Goal: Information Seeking & Learning: Learn about a topic

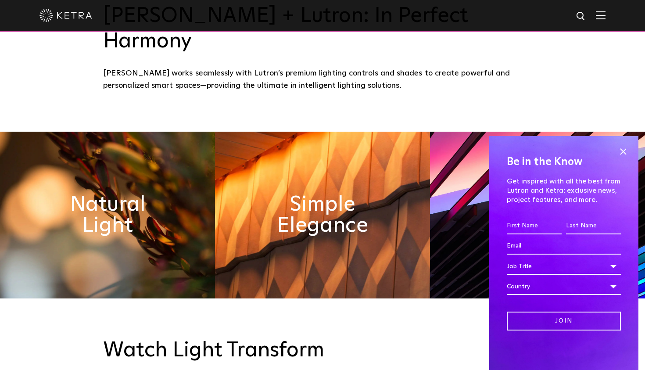
scroll to position [427, 0]
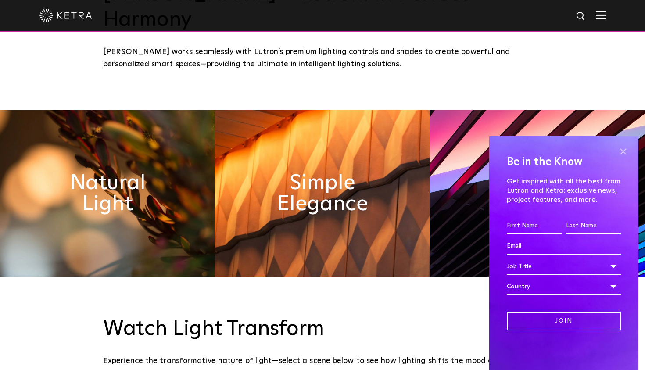
click at [624, 149] on span at bounding box center [622, 151] width 13 height 13
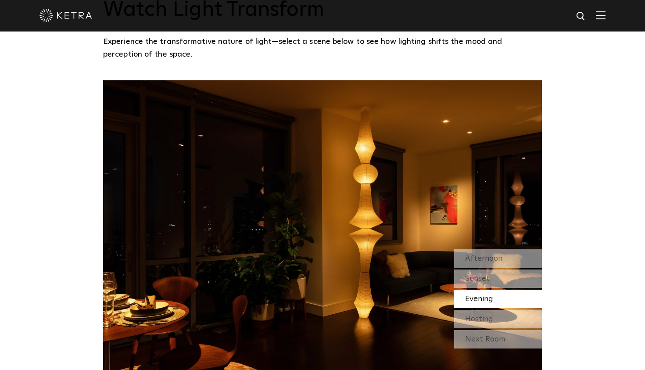
scroll to position [752, 0]
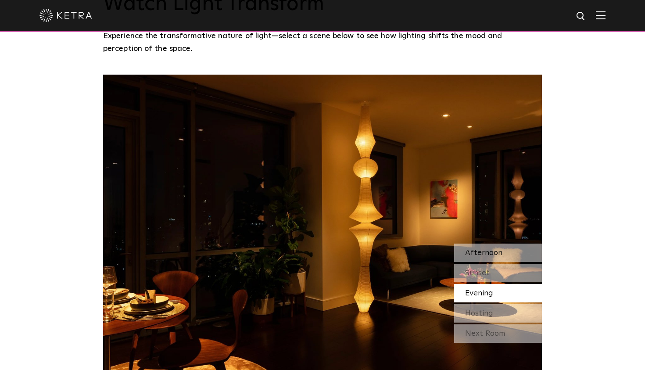
click at [477, 249] on span "Afternoon" at bounding box center [483, 253] width 37 height 8
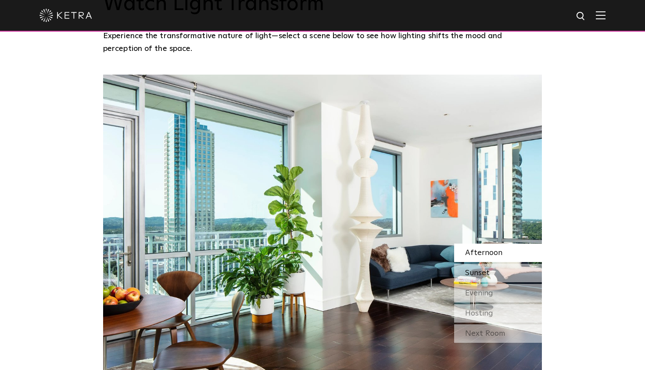
click at [480, 269] on span "Sunset" at bounding box center [477, 273] width 25 height 8
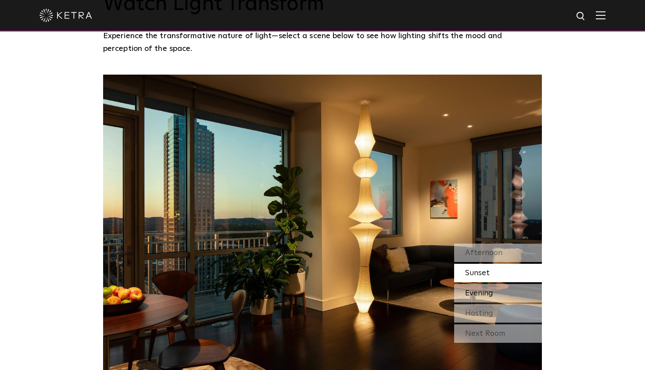
click at [480, 289] on span "Evening" at bounding box center [479, 293] width 28 height 8
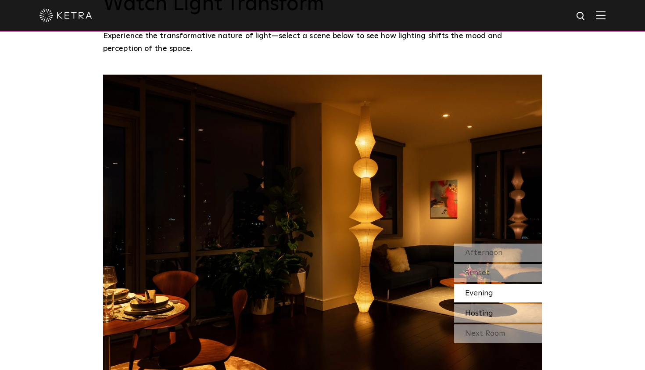
click at [481, 309] on span "Hosting" at bounding box center [479, 313] width 28 height 8
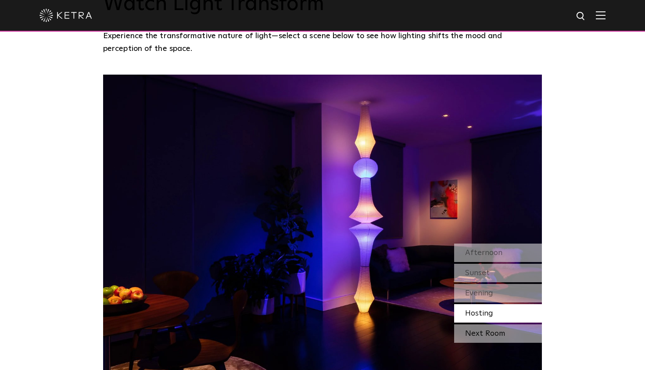
click at [482, 324] on div "Next Room" at bounding box center [498, 333] width 88 height 18
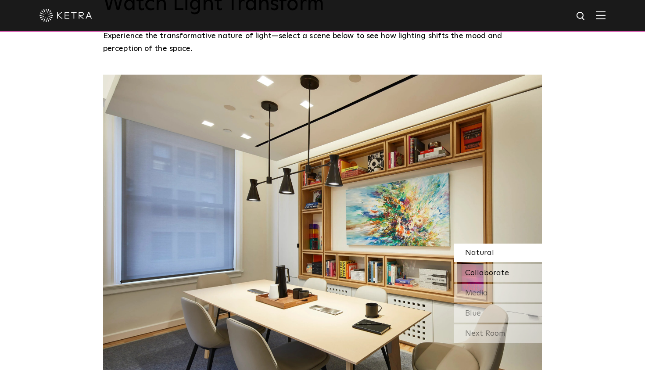
click at [483, 269] on span "Collaborate" at bounding box center [487, 273] width 44 height 8
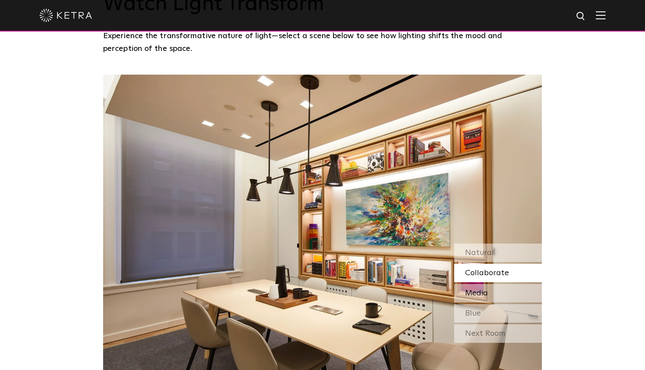
click at [481, 284] on div "Media" at bounding box center [498, 293] width 88 height 18
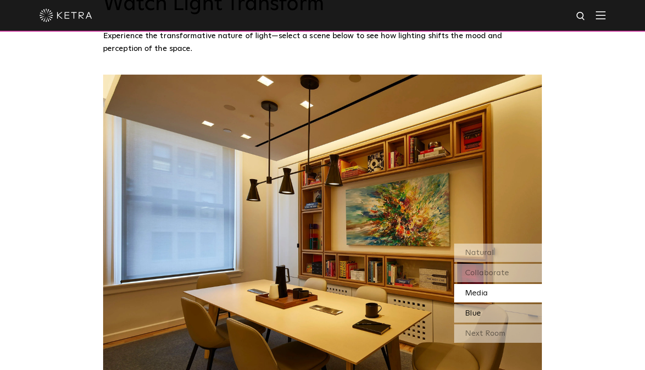
click at [482, 304] on div "Blue" at bounding box center [498, 313] width 88 height 18
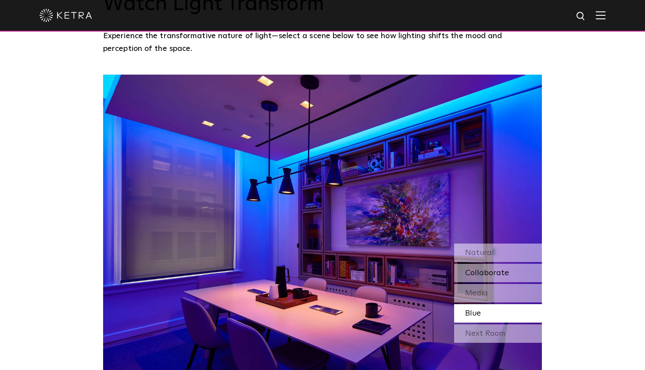
scroll to position [800, 0]
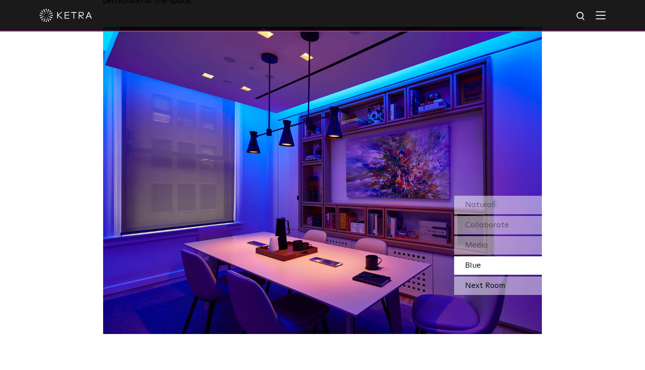
click at [498, 276] on div "Next Room" at bounding box center [498, 285] width 88 height 18
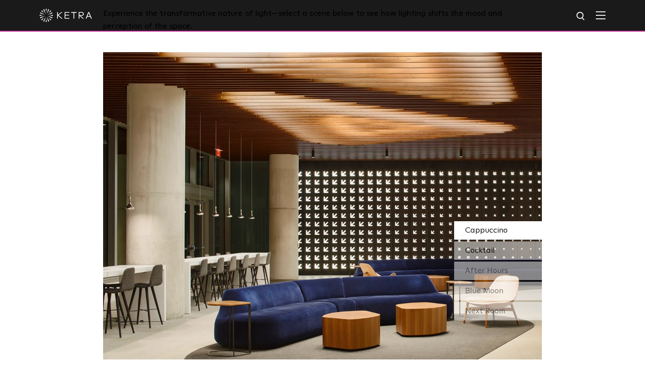
scroll to position [774, 0]
click at [484, 247] on span "Cocktail" at bounding box center [480, 251] width 30 height 8
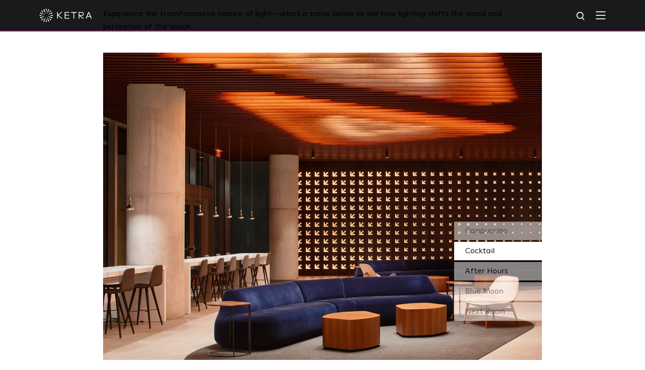
click at [484, 267] on span "After Hours" at bounding box center [486, 271] width 43 height 8
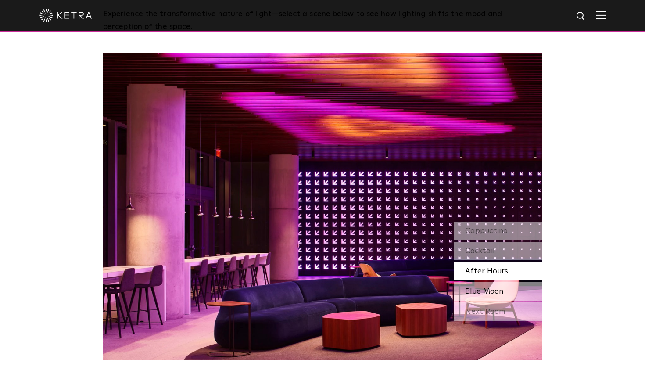
click at [484, 287] on span "Blue Moon" at bounding box center [484, 291] width 38 height 8
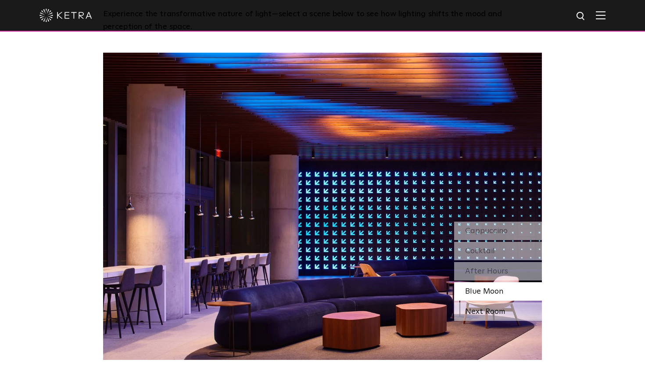
click at [486, 302] on div "Next Room" at bounding box center [498, 311] width 88 height 18
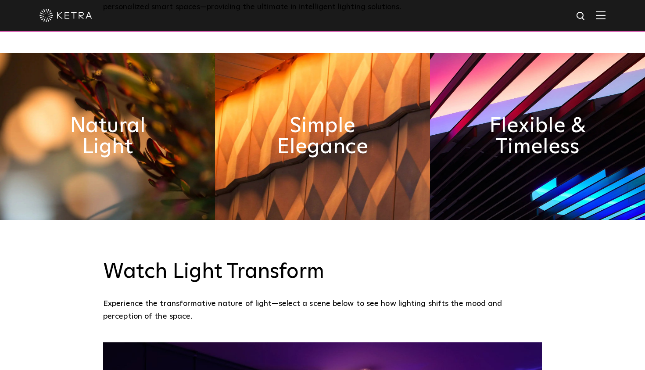
scroll to position [480, 0]
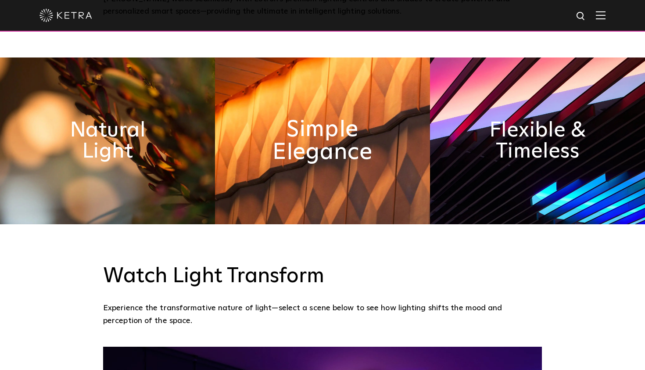
click at [327, 129] on h2 "Simple Elegance" at bounding box center [322, 141] width 117 height 46
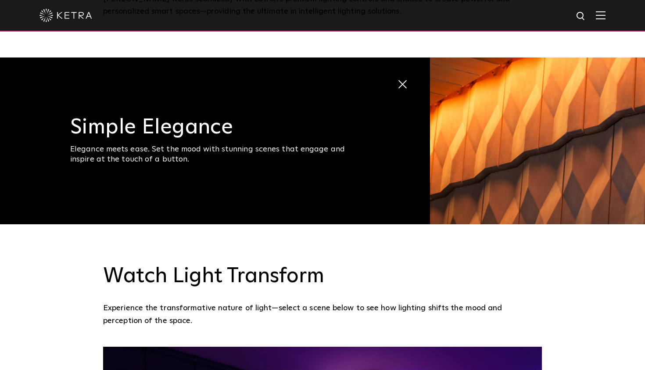
click at [602, 17] on img at bounding box center [601, 15] width 10 height 8
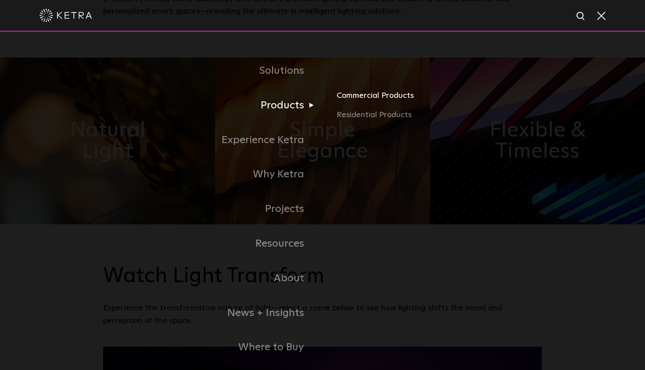
click at [377, 94] on link "Commercial Products" at bounding box center [439, 99] width 205 height 19
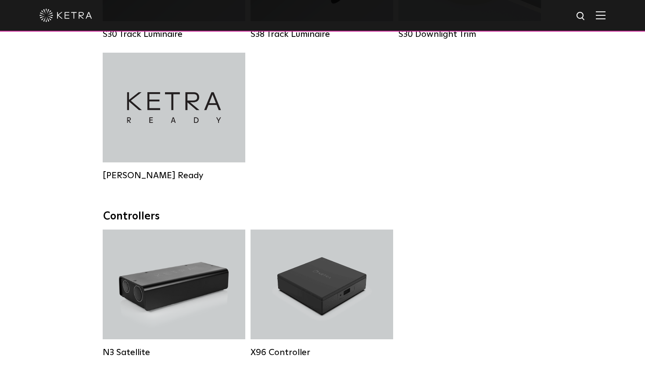
scroll to position [669, 0]
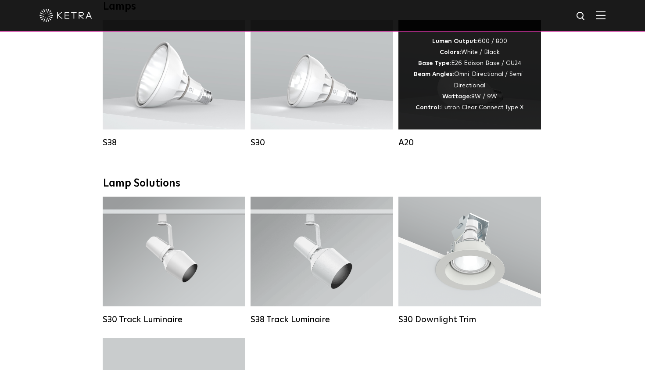
click at [429, 100] on div "Lumen Output: 600 / 800 Colors: White / Black Base Type: E26 Edison Base / GU24…" at bounding box center [470, 74] width 116 height 77
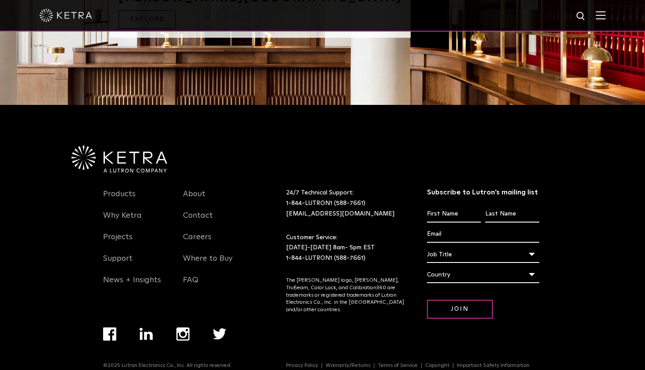
scroll to position [1093, 0]
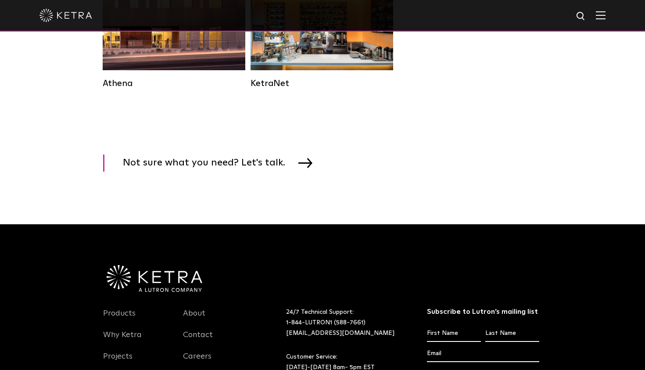
scroll to position [1527, 0]
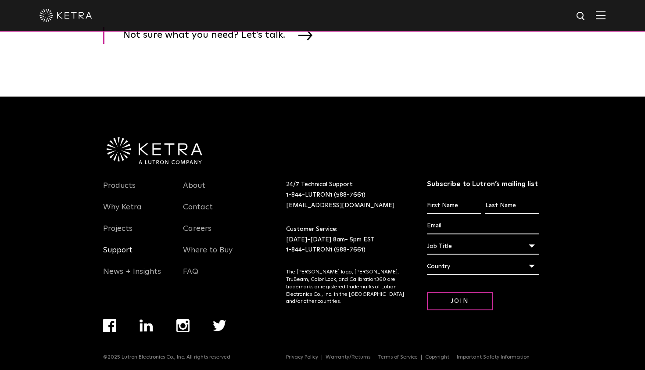
click at [116, 249] on link "Support" at bounding box center [117, 255] width 29 height 20
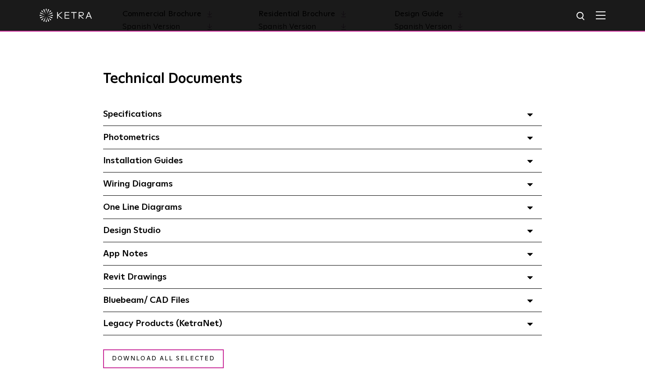
scroll to position [586, 0]
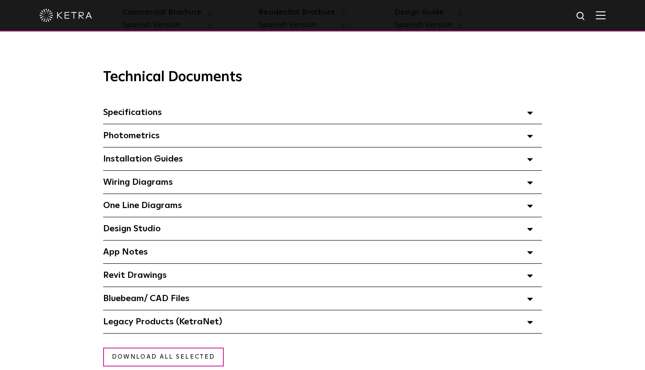
click at [124, 251] on span "App Notes Select checkboxes to use the bulk download option below" at bounding box center [125, 251] width 45 height 9
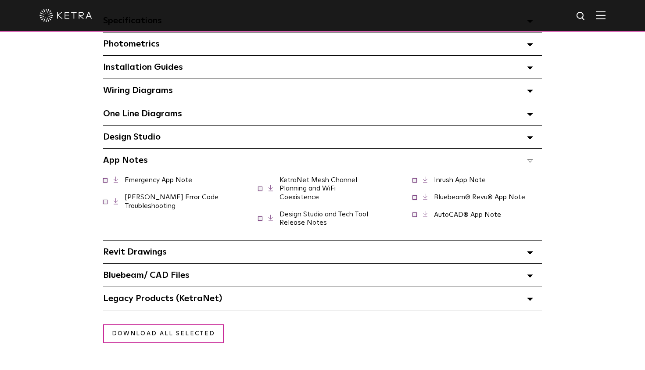
scroll to position [0, 0]
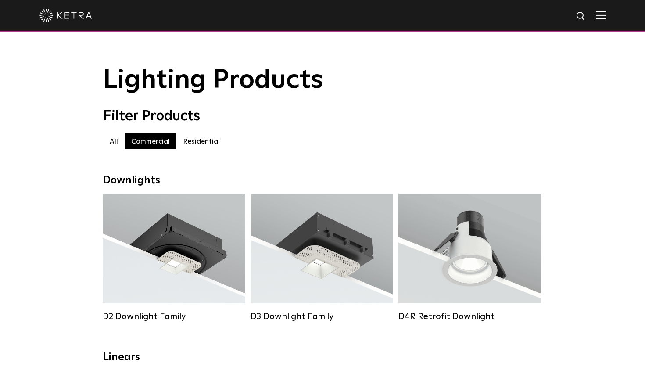
click at [201, 145] on label "Residential" at bounding box center [201, 141] width 50 height 16
click at [153, 134] on label "Commercial" at bounding box center [151, 141] width 52 height 16
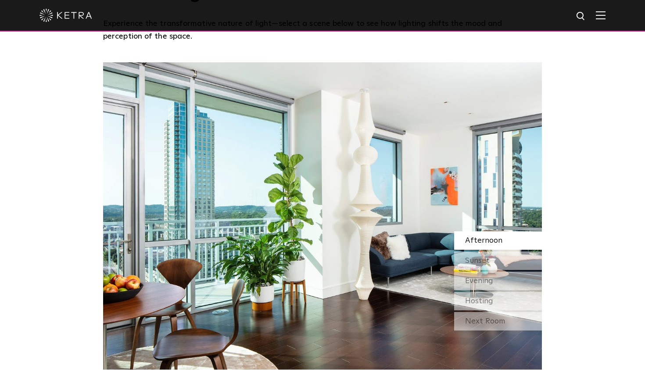
scroll to position [750, 0]
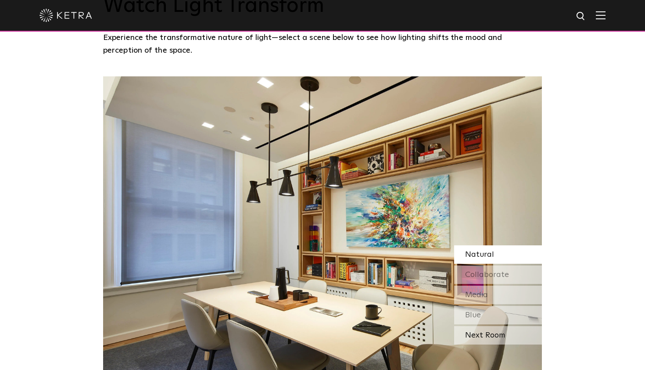
click at [490, 326] on div "Next Room" at bounding box center [498, 335] width 88 height 18
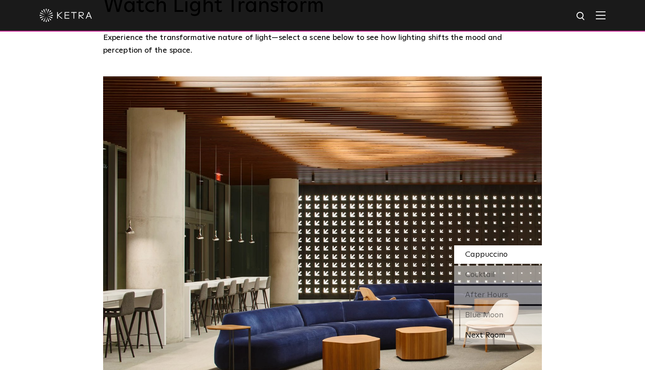
click at [490, 326] on div "Next Room" at bounding box center [498, 335] width 88 height 18
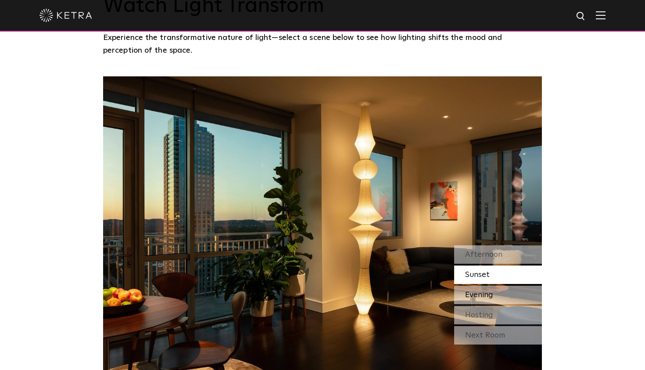
click at [484, 291] on span "Evening" at bounding box center [479, 295] width 28 height 8
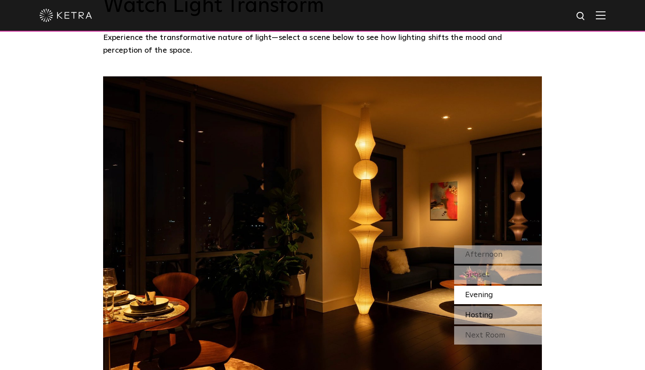
click at [486, 311] on span "Hosting" at bounding box center [479, 315] width 28 height 8
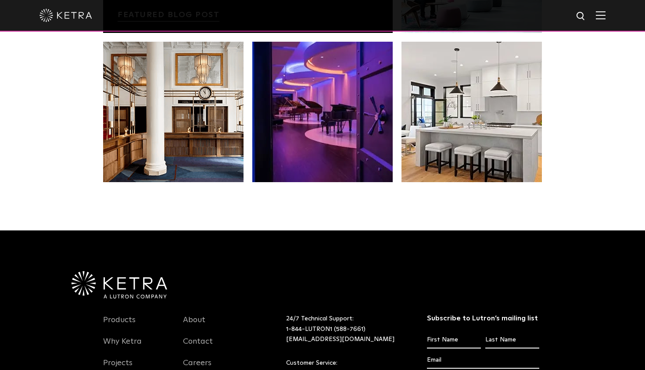
scroll to position [1843, 0]
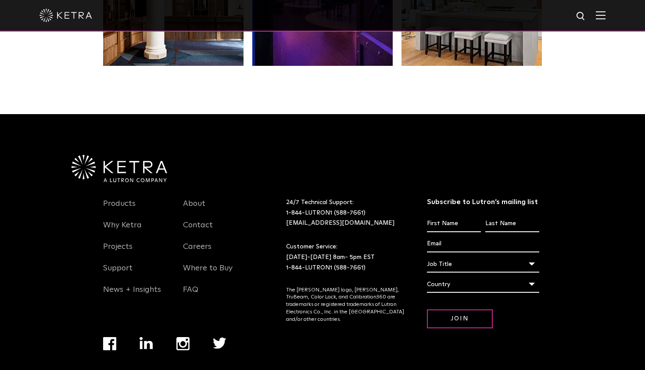
click at [531, 276] on div "Country" at bounding box center [483, 284] width 113 height 17
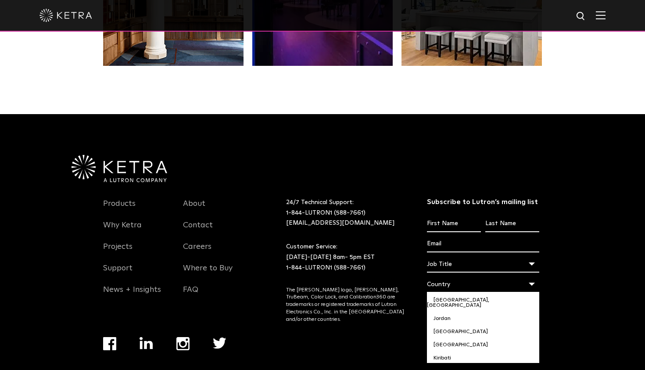
scroll to position [1510, 0]
click at [582, 287] on div "Products Why Ketra Projects Support News + Insights About Contact Careers Where…" at bounding box center [322, 254] width 527 height 281
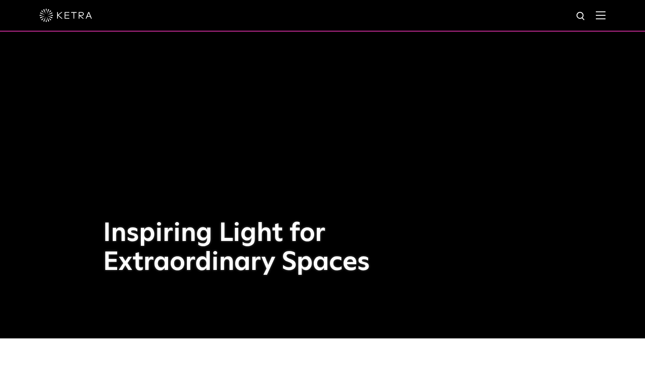
scroll to position [0, 0]
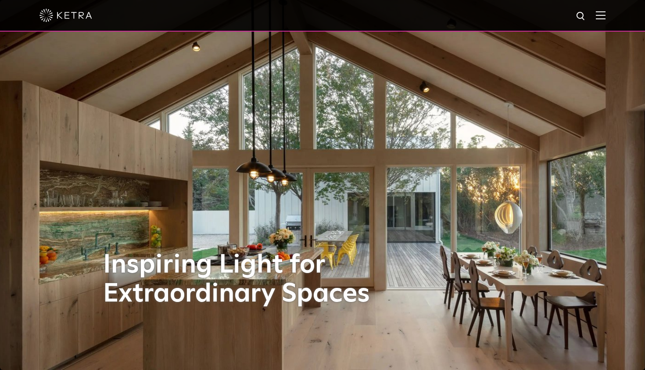
click at [290, 187] on div "Inspiring Light for Extraordinary Spaces" at bounding box center [322, 185] width 439 height 370
click at [254, 255] on h1 "Inspiring Light for Extraordinary Spaces" at bounding box center [245, 280] width 285 height 58
click at [259, 154] on div "Inspiring Light for Extraordinary Spaces" at bounding box center [322, 185] width 439 height 370
click at [420, 182] on div "Inspiring Light for Extraordinary Spaces" at bounding box center [322, 185] width 439 height 370
click at [591, 17] on div at bounding box center [322, 15] width 566 height 31
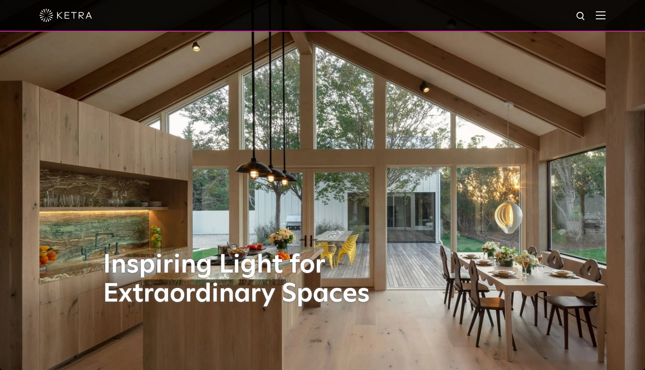
click at [597, 16] on img at bounding box center [601, 15] width 10 height 8
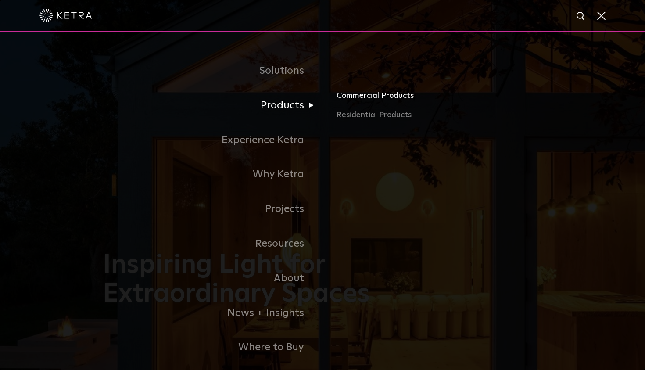
click at [373, 95] on link "Commercial Products" at bounding box center [439, 99] width 205 height 19
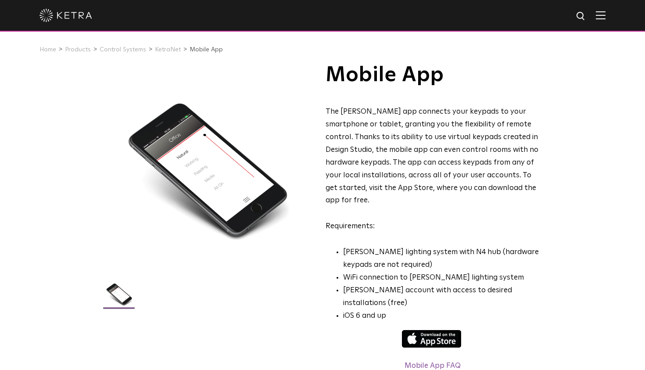
click at [216, 177] on div at bounding box center [207, 168] width 209 height 209
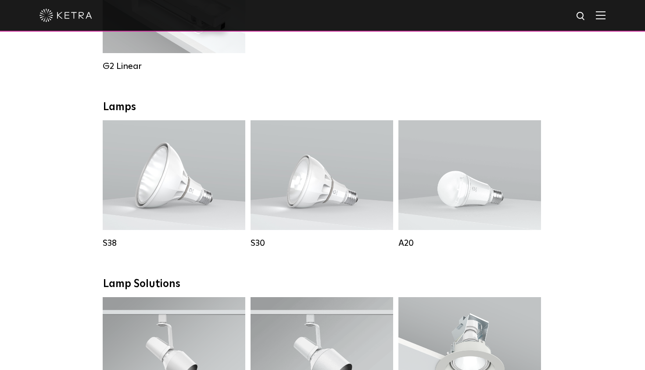
scroll to position [605, 0]
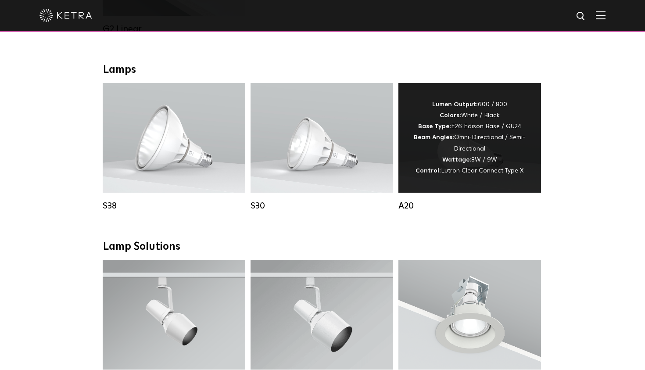
click at [481, 152] on div "Lumen Output: 600 / 800 Colors: White / Black Base Type: E26 Edison Base / GU24…" at bounding box center [470, 137] width 116 height 77
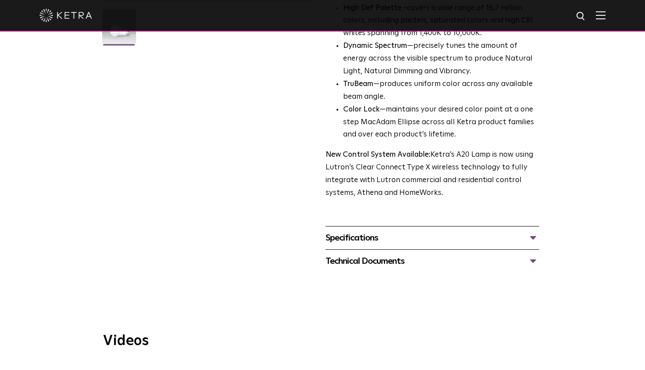
scroll to position [355, 0]
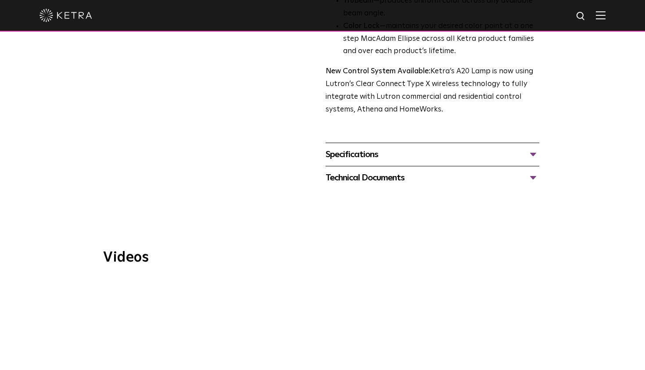
click at [378, 147] on div "Specifications" at bounding box center [433, 154] width 214 height 14
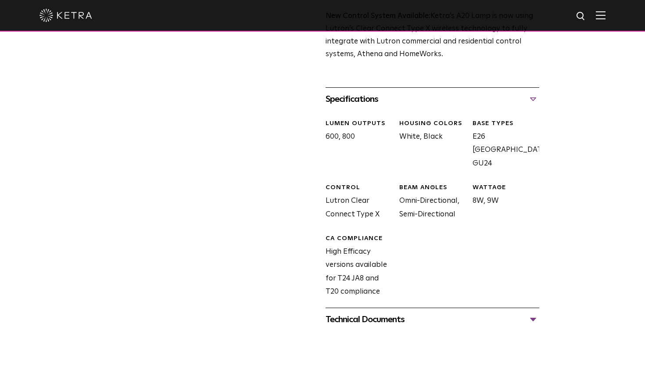
scroll to position [411, 0]
click at [347, 312] on div "Technical Documents" at bounding box center [433, 319] width 214 height 14
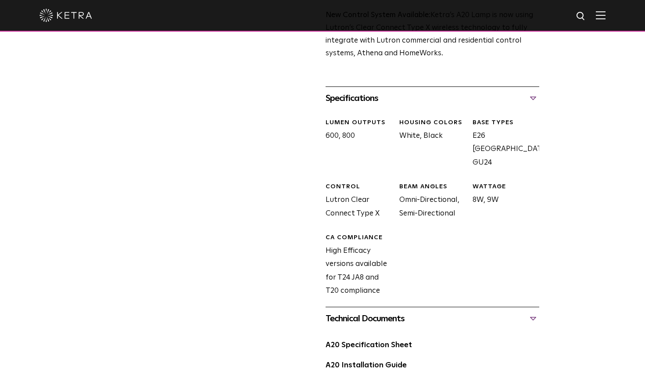
scroll to position [506, 0]
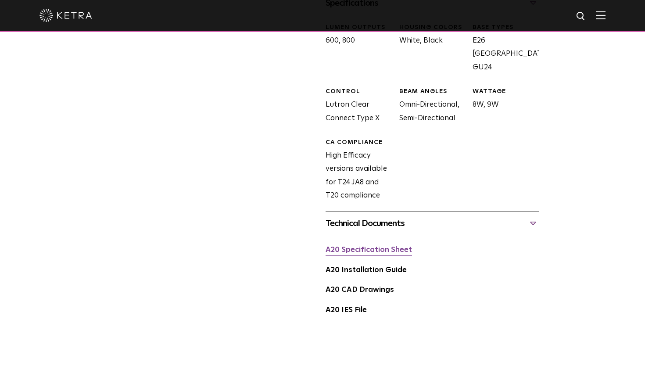
click at [346, 246] on link "A20 Specification Sheet" at bounding box center [369, 249] width 86 height 7
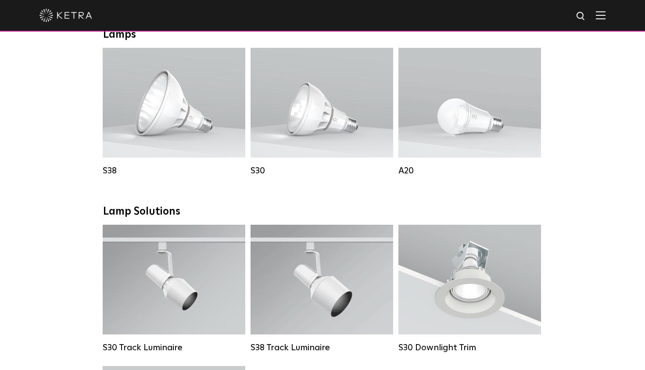
scroll to position [534, 0]
